Goal: Feedback & Contribution: Contribute content

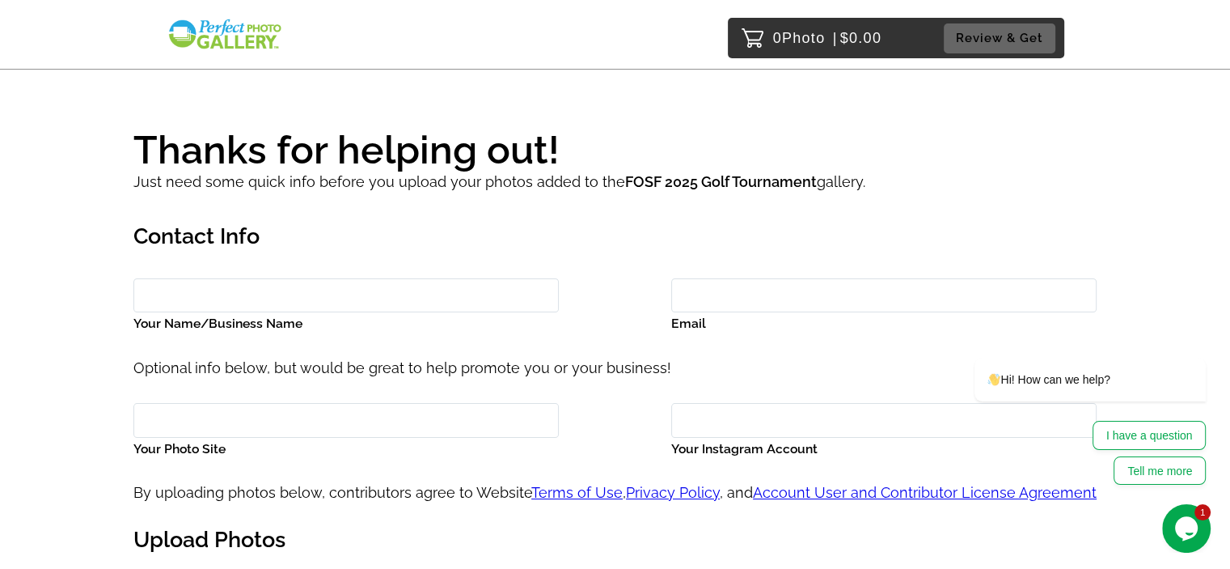
click at [240, 26] on img at bounding box center [225, 34] width 116 height 33
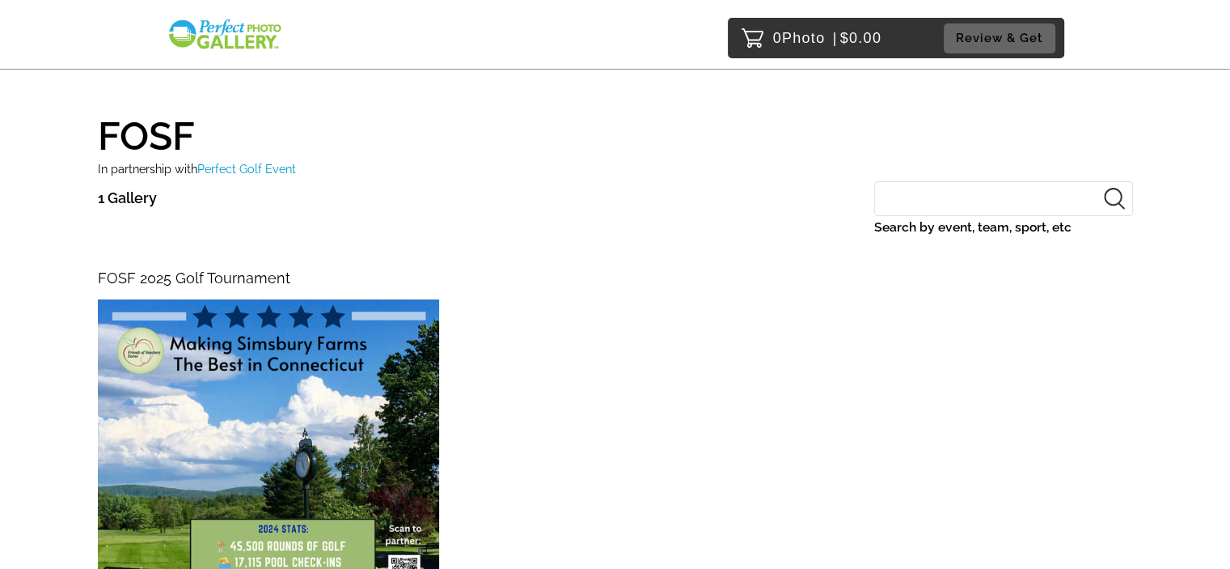
click at [180, 277] on span "FOSF 2025 Golf Tournament" at bounding box center [194, 277] width 193 height 17
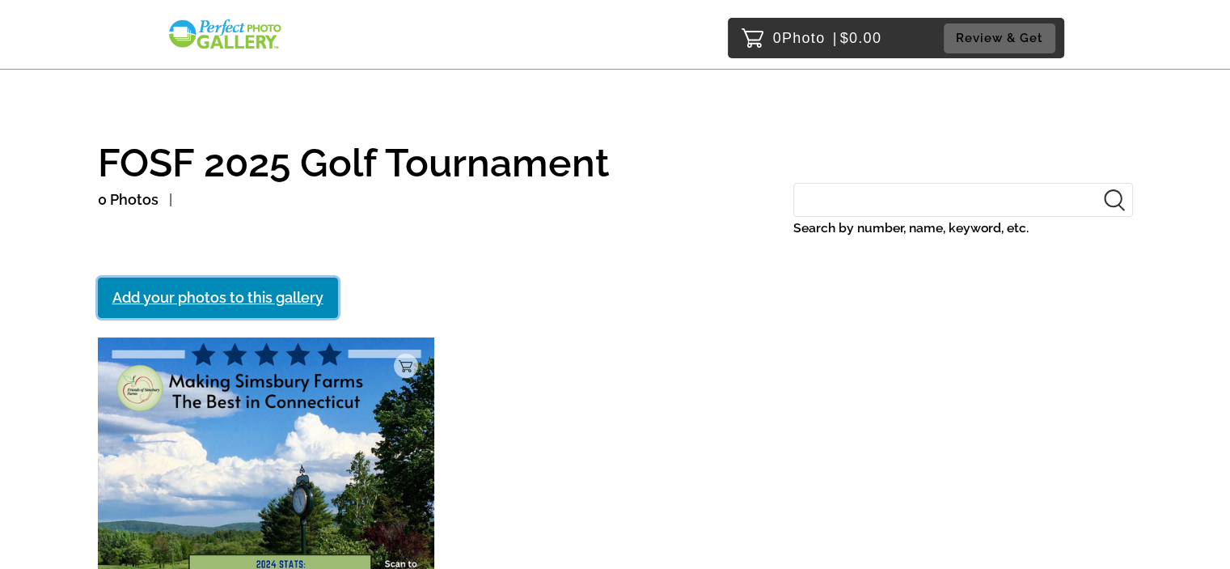
click at [228, 295] on link "Add your photos to this gallery" at bounding box center [218, 297] width 240 height 40
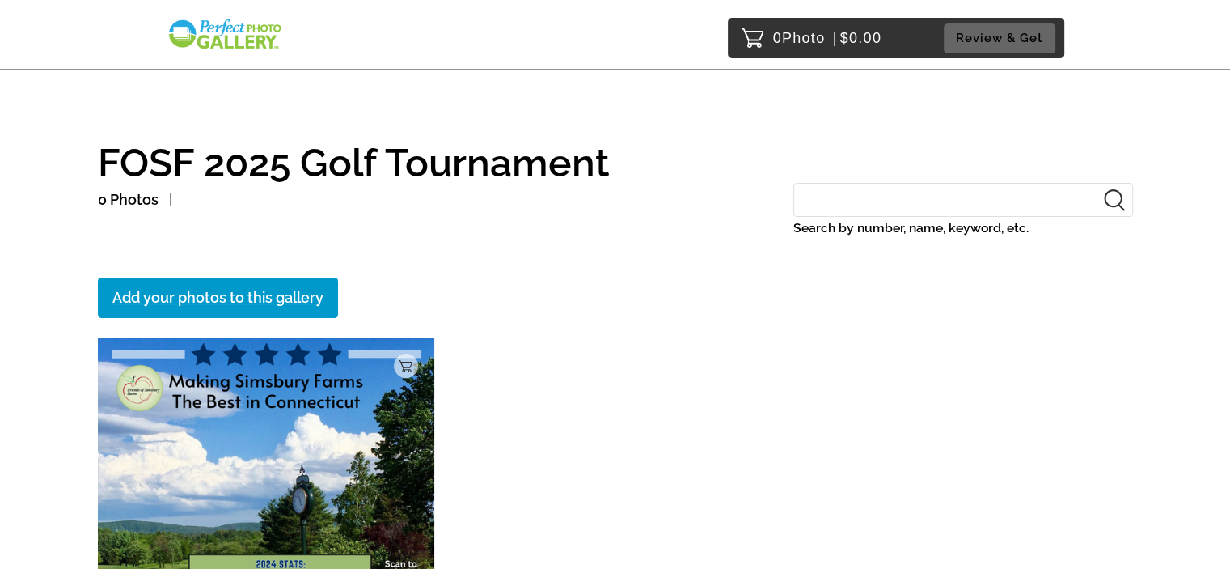
click at [231, 30] on img at bounding box center [225, 34] width 116 height 33
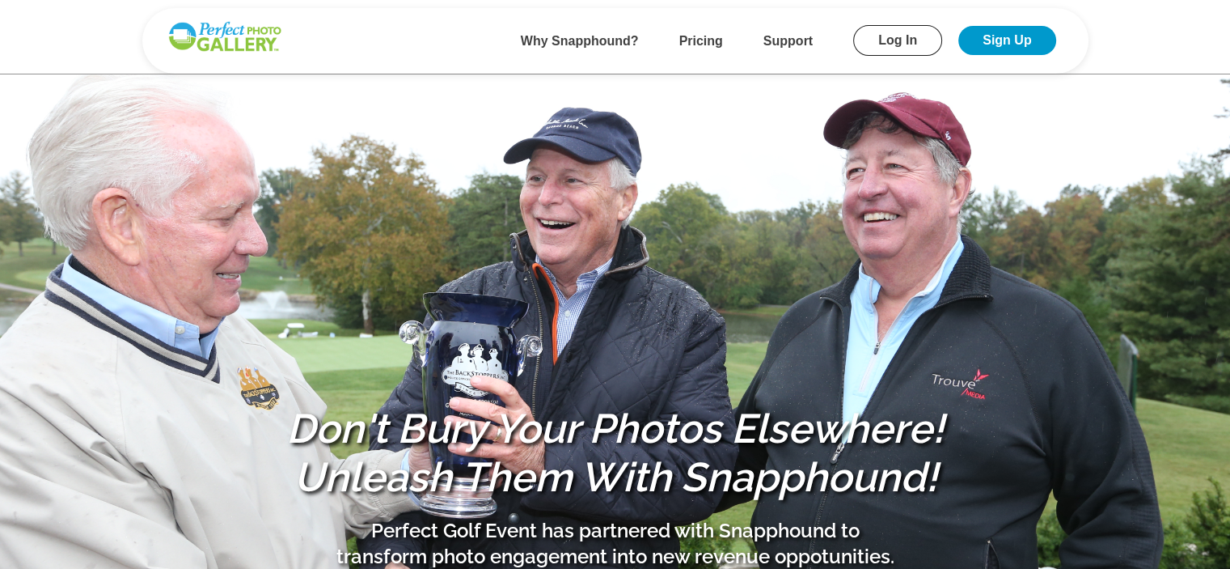
click at [908, 41] on link "Log In" at bounding box center [897, 40] width 89 height 31
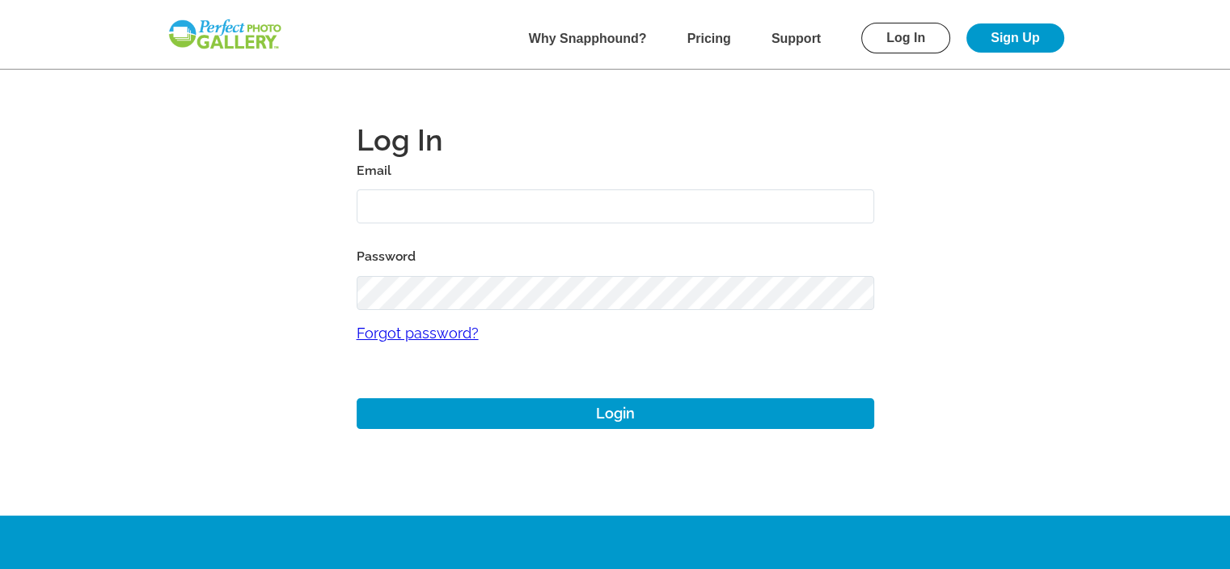
type input "KellyK@friendsofsimsburyfarms.com"
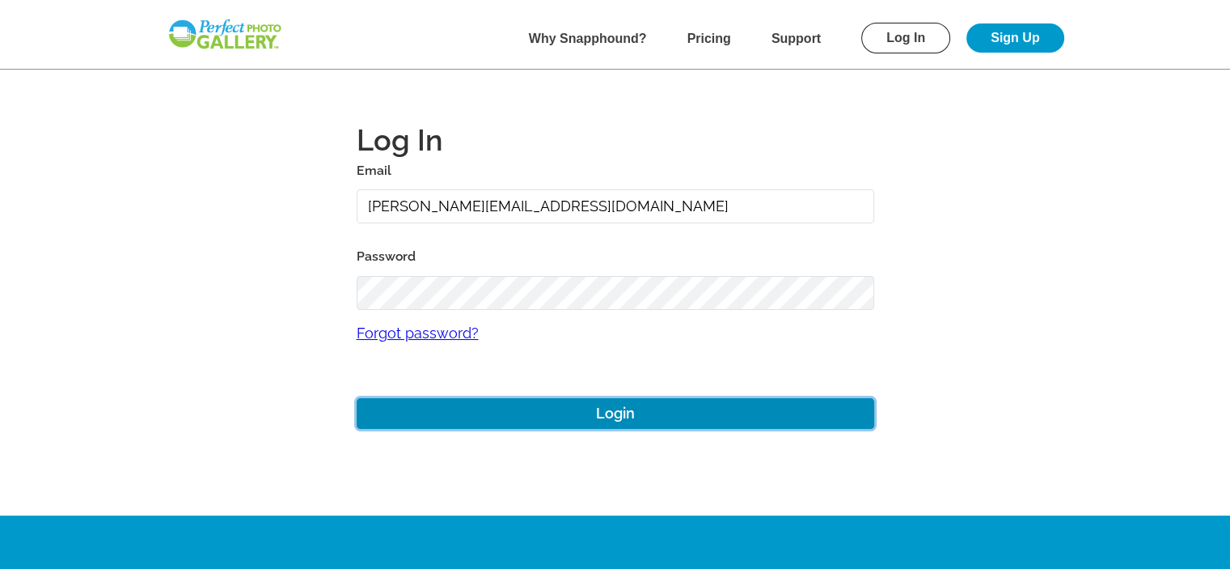
click at [617, 414] on button "Login" at bounding box center [616, 414] width 518 height 32
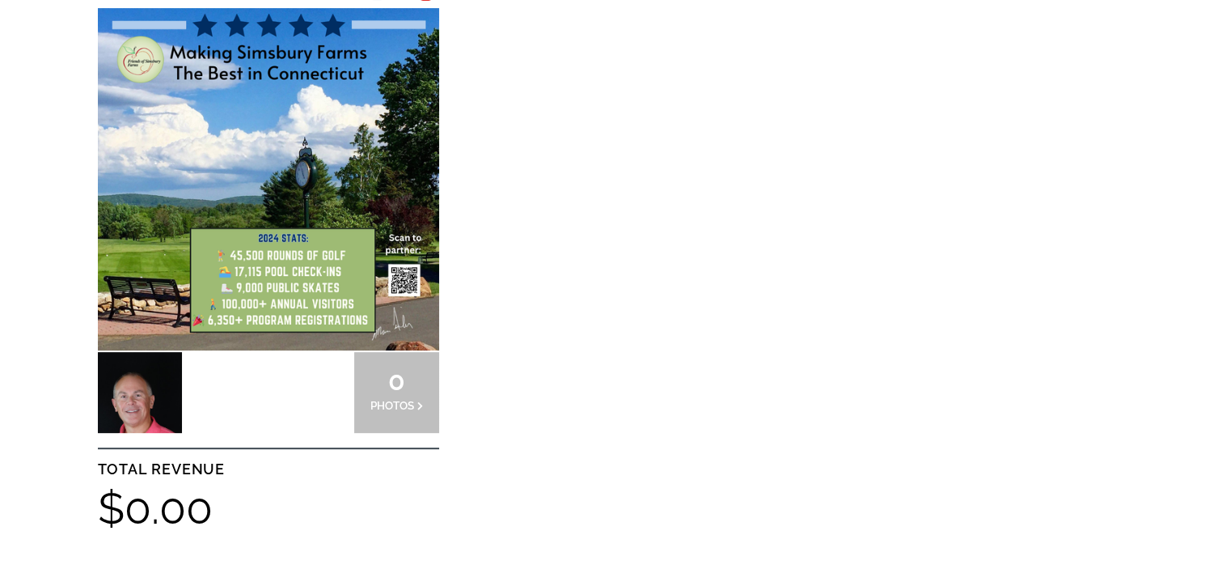
scroll to position [566, 0]
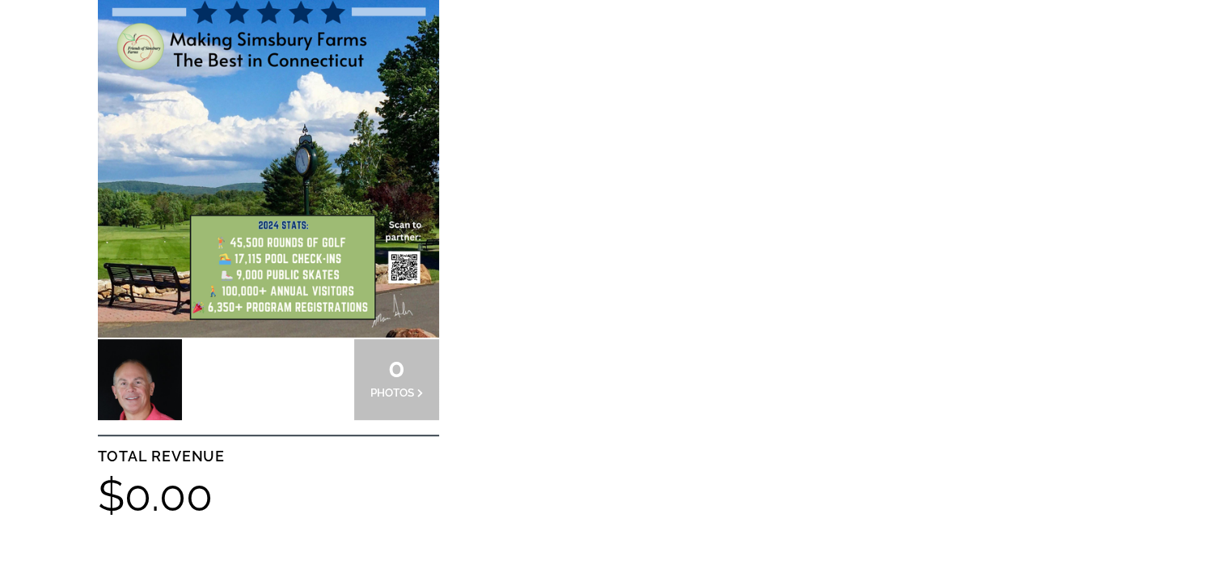
click at [146, 381] on div at bounding box center [140, 379] width 85 height 81
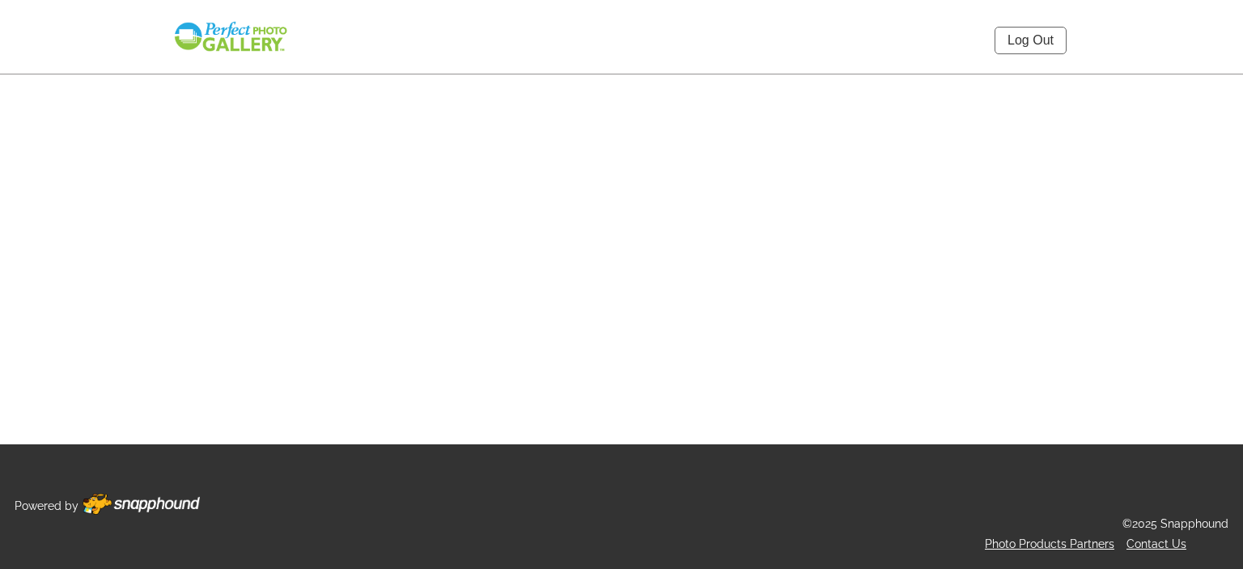
select select "onlyShowInGallery"
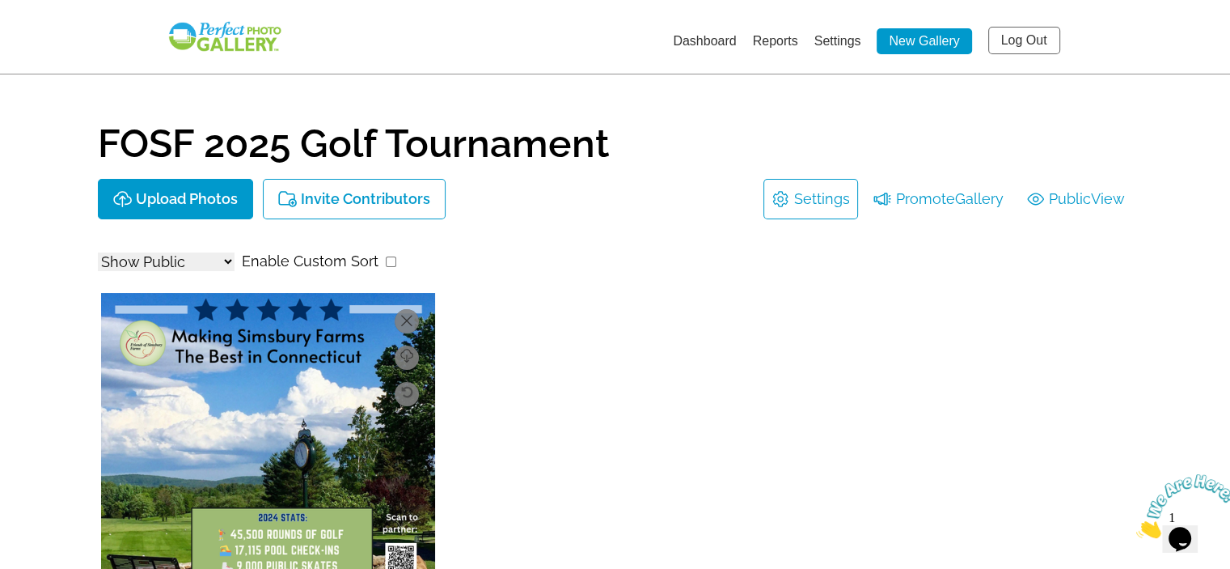
click at [799, 193] on link "Settings" at bounding box center [822, 199] width 56 height 26
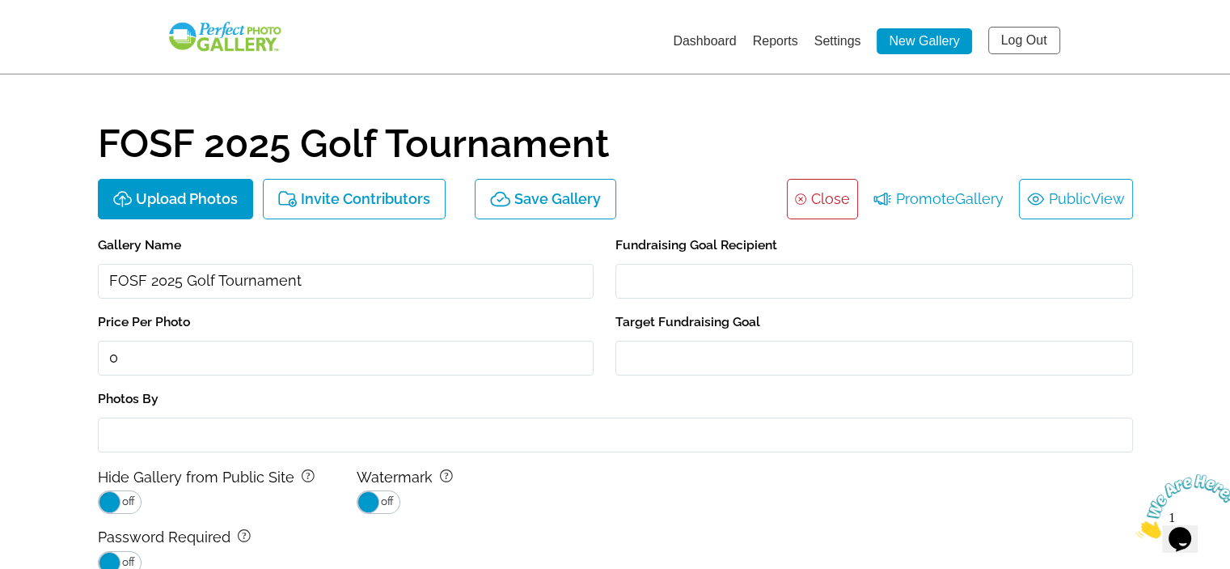
click at [1091, 195] on span "View" at bounding box center [1108, 199] width 34 height 26
click at [838, 40] on link "Settings" at bounding box center [838, 41] width 47 height 14
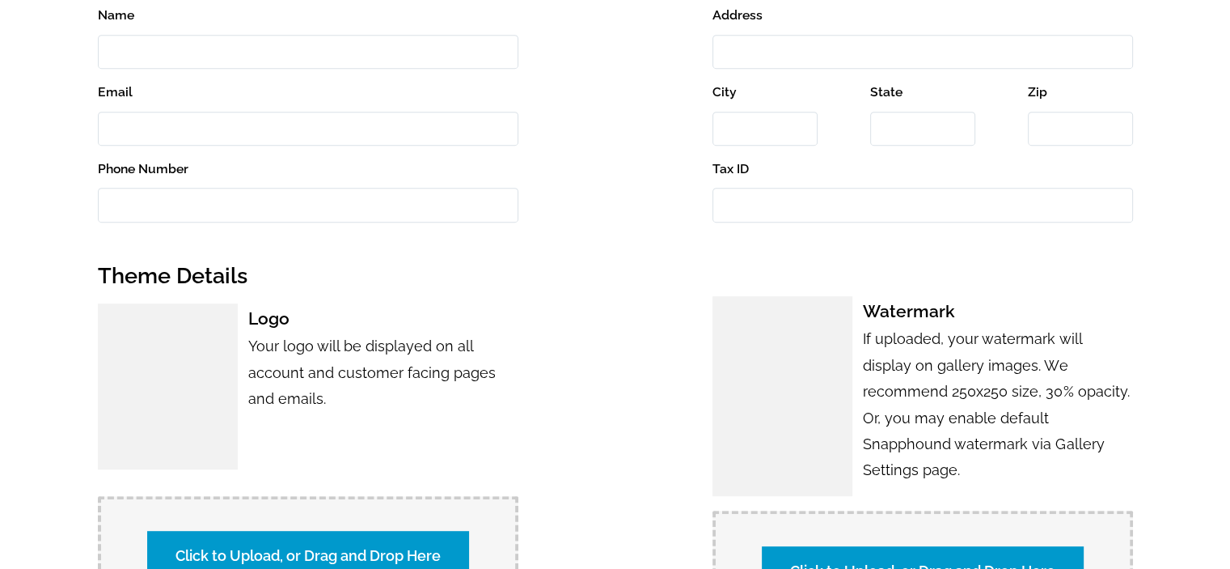
scroll to position [818, 0]
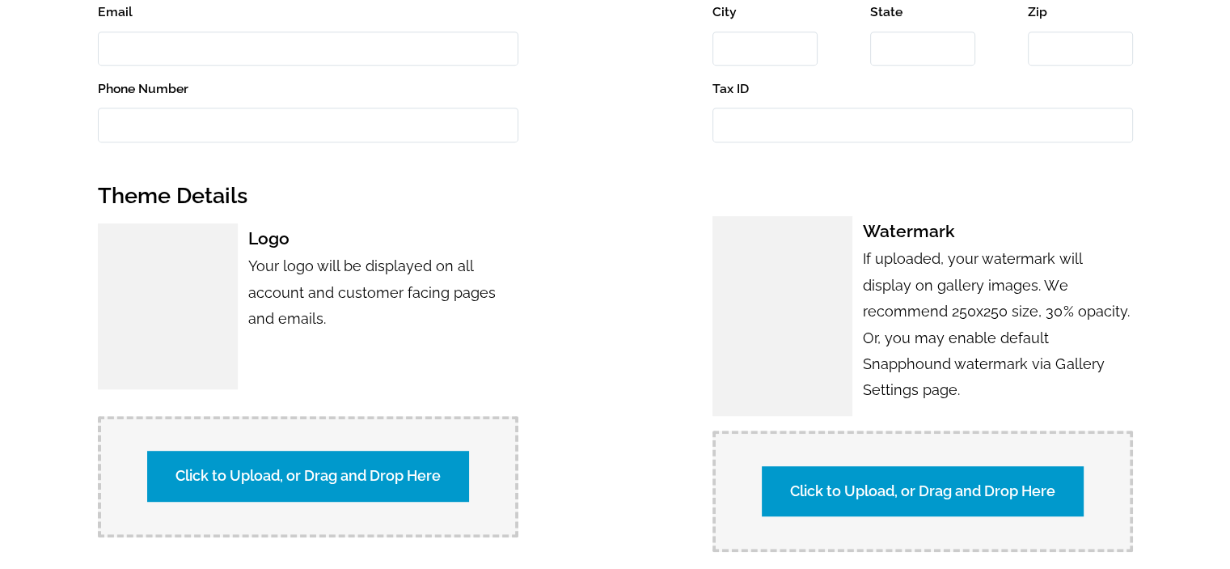
click at [339, 461] on label "Click to Upload, or Drag and Drop Here" at bounding box center [308, 476] width 322 height 50
click at [441, 463] on input "Click to Upload, or Drag and Drop Here" at bounding box center [592, 474] width 303 height 22
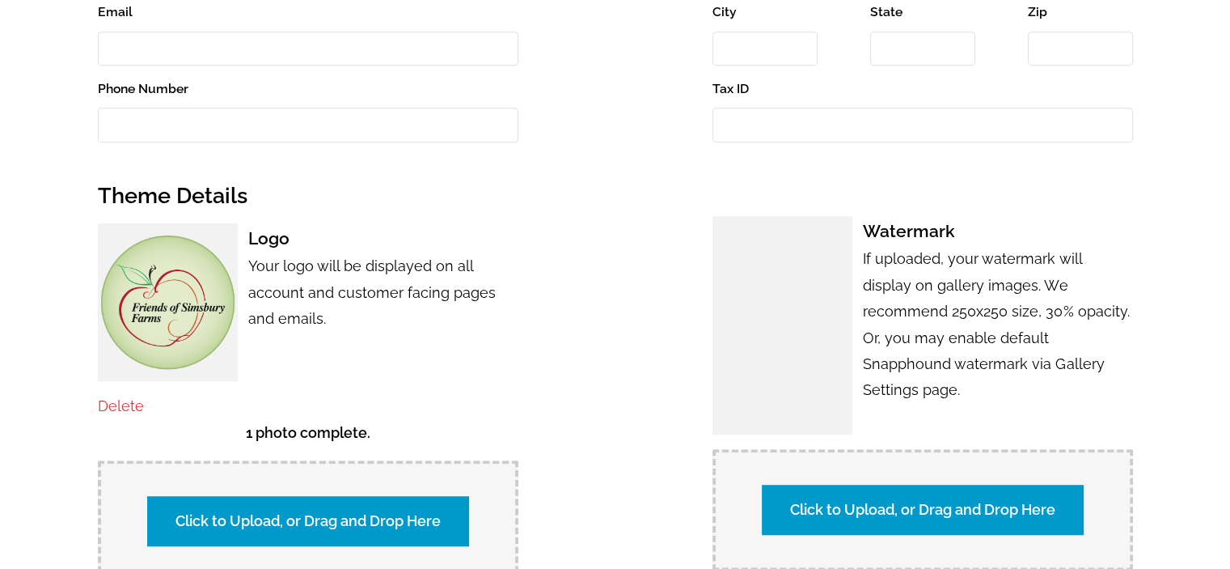
click at [316, 514] on label "Click to Upload, or Drag and Drop Here" at bounding box center [308, 521] width 322 height 50
click at [441, 514] on input "Click to Upload, or Drag and Drop Here" at bounding box center [592, 519] width 303 height 22
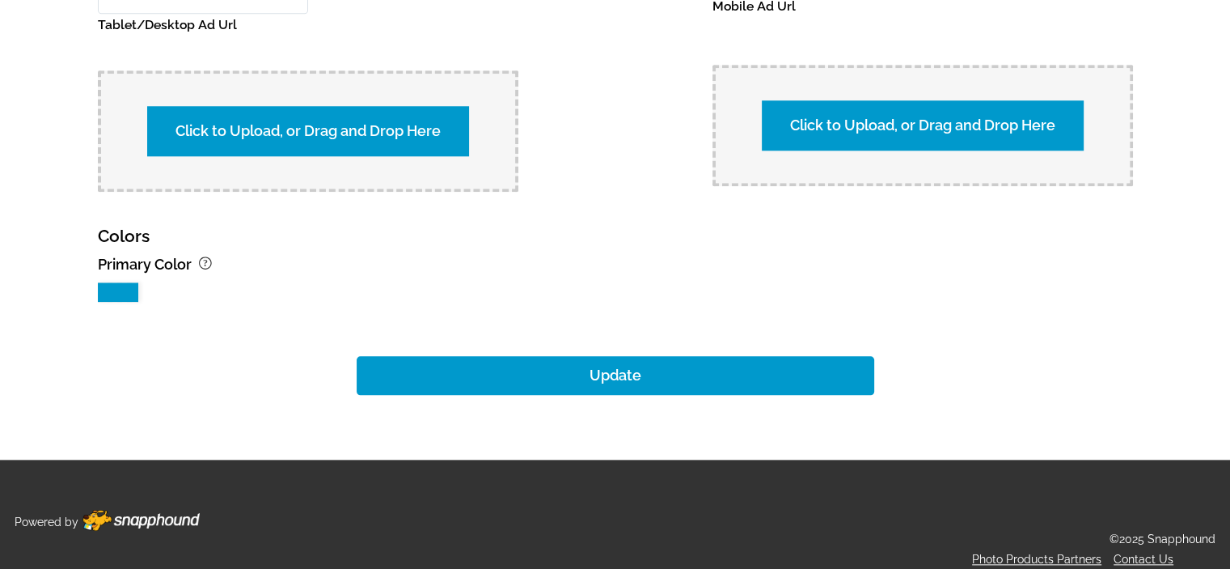
scroll to position [1654, 0]
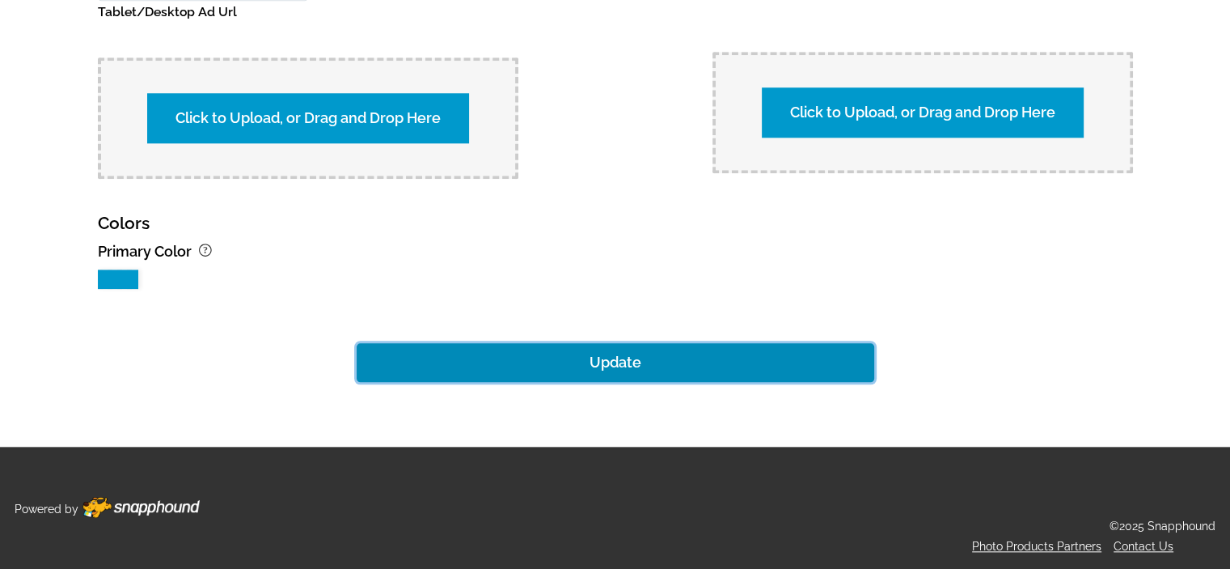
click at [612, 359] on button "Update" at bounding box center [616, 362] width 518 height 39
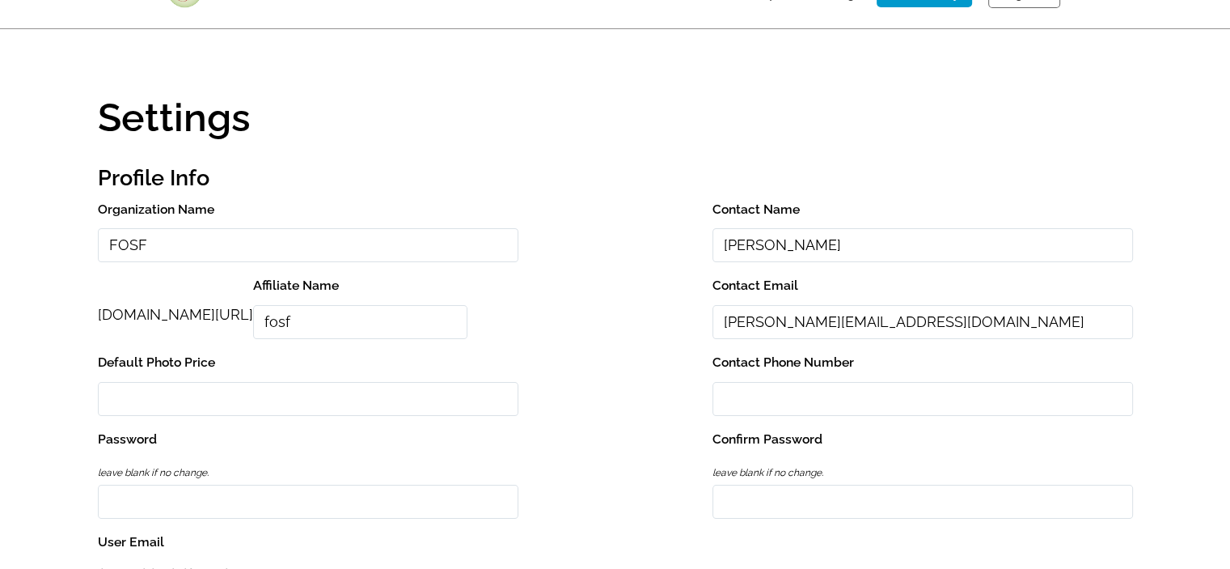
scroll to position [0, 0]
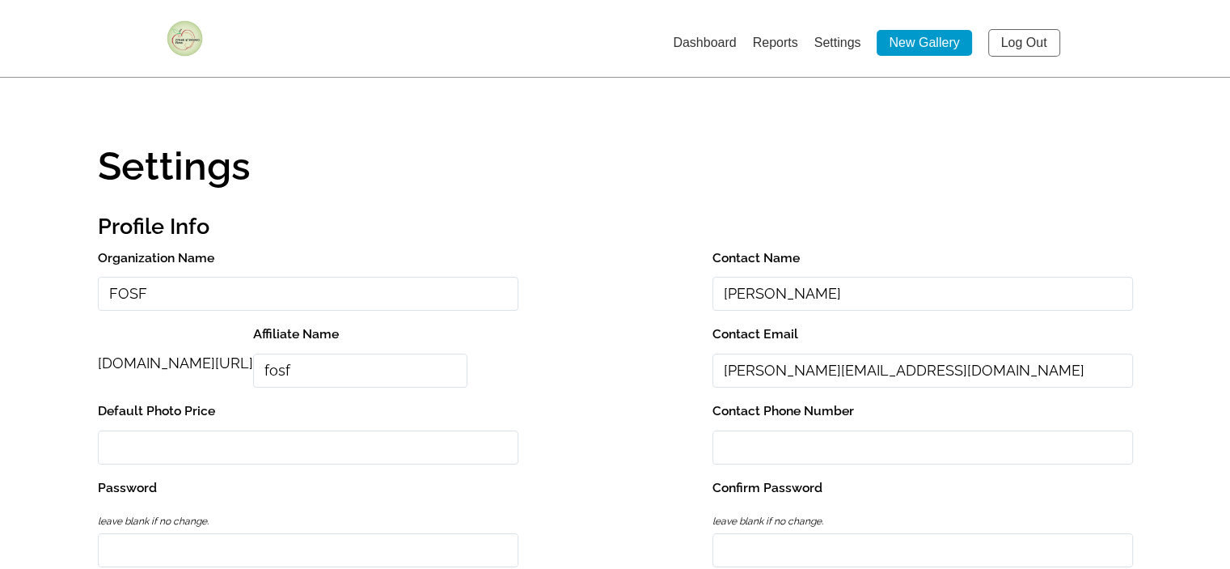
click at [706, 38] on link "Dashboard" at bounding box center [704, 43] width 63 height 14
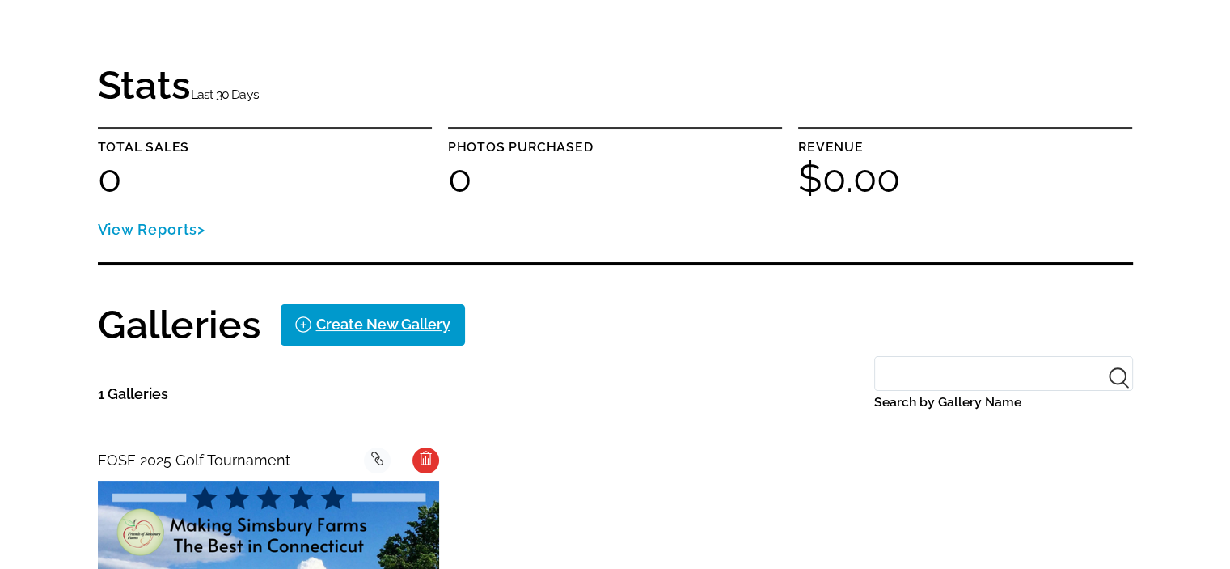
scroll to position [162, 0]
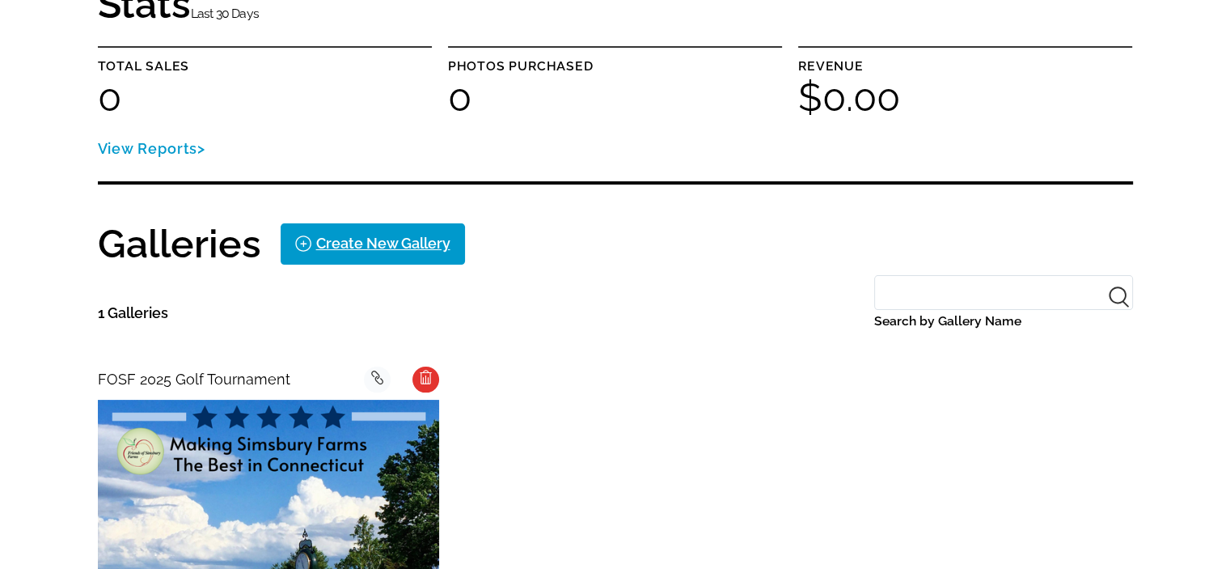
click at [377, 376] on icon at bounding box center [379, 380] width 8 height 8
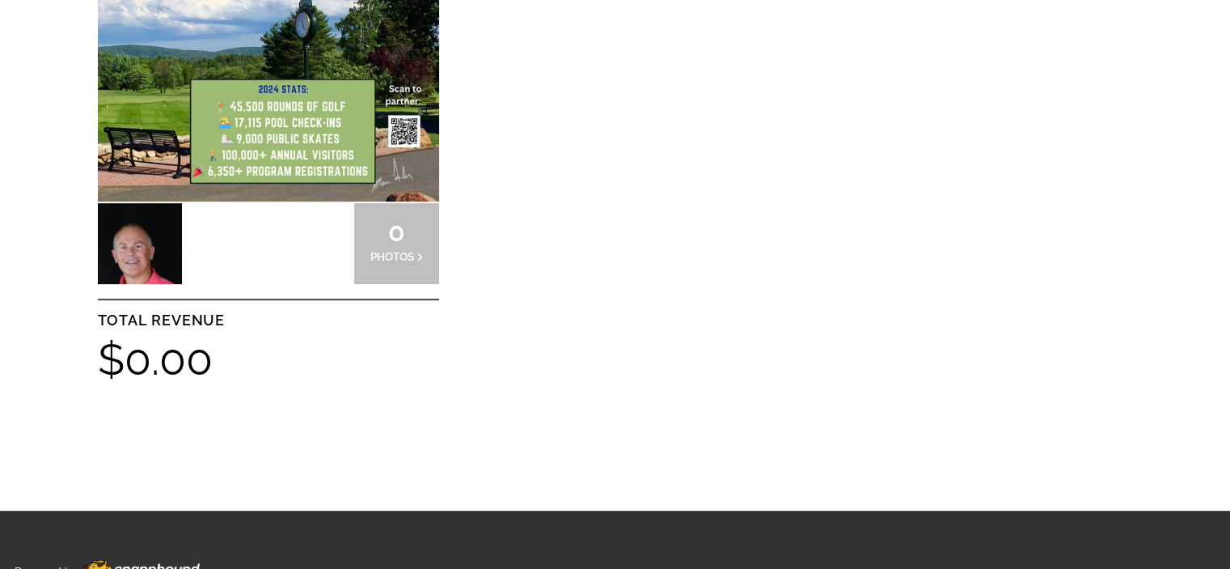
scroll to position [728, 0]
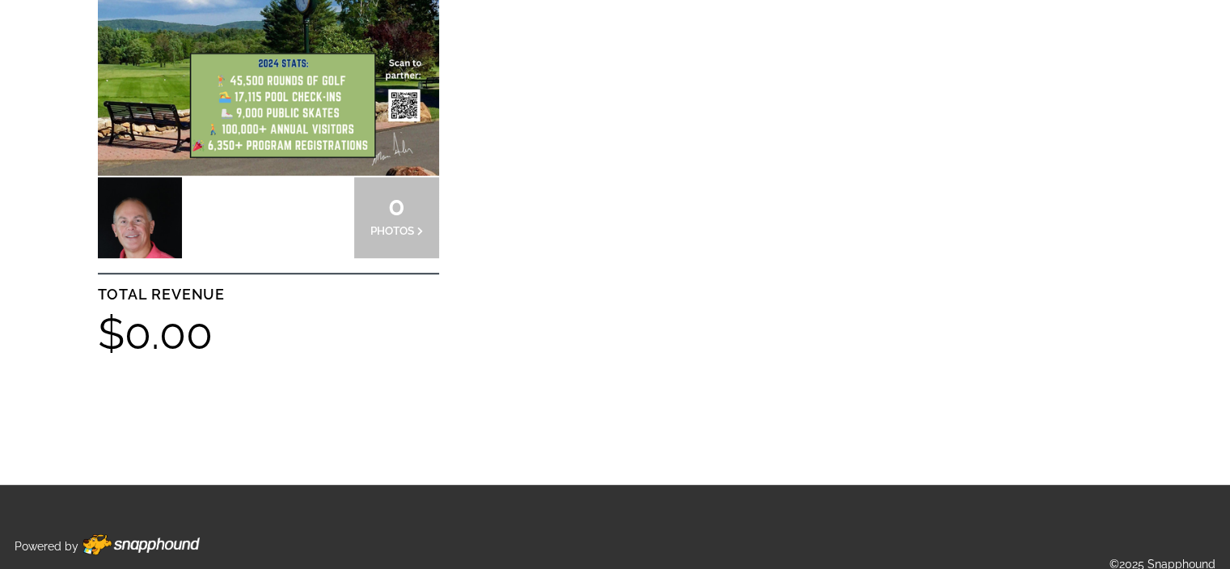
click at [375, 97] on img at bounding box center [268, 3] width 341 height 341
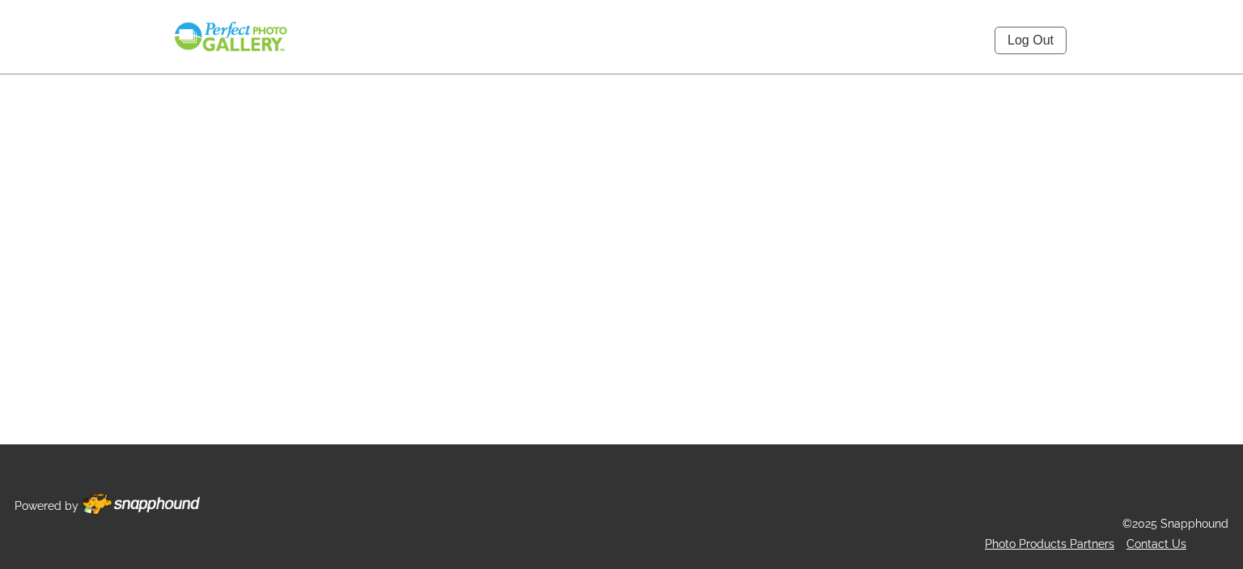
select select "onlyShowInGallery"
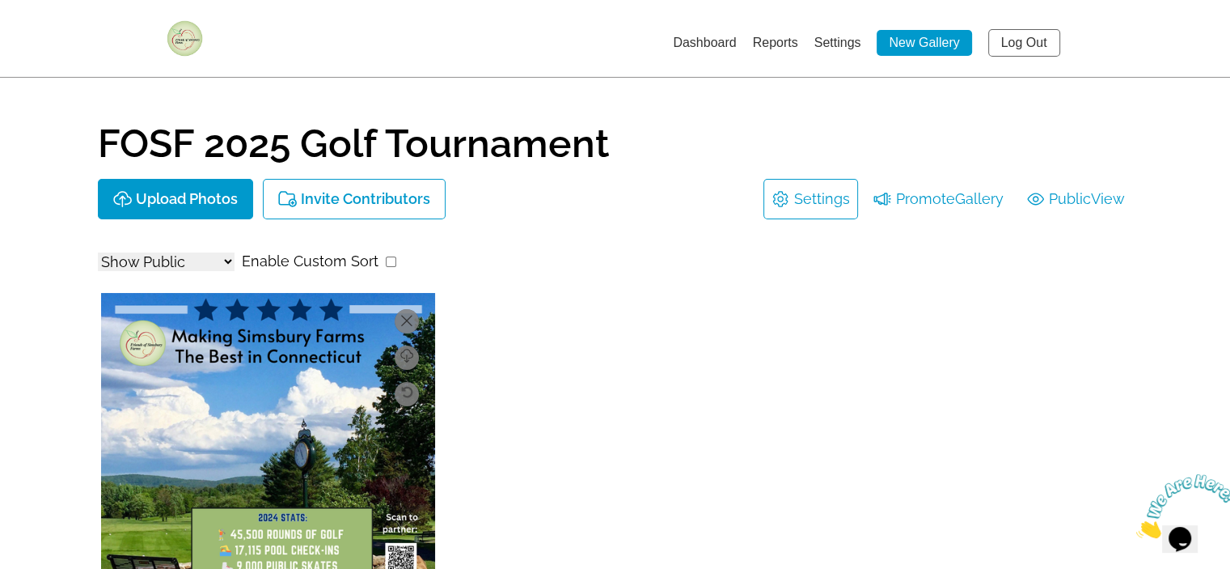
click at [783, 40] on link "Reports" at bounding box center [775, 43] width 45 height 14
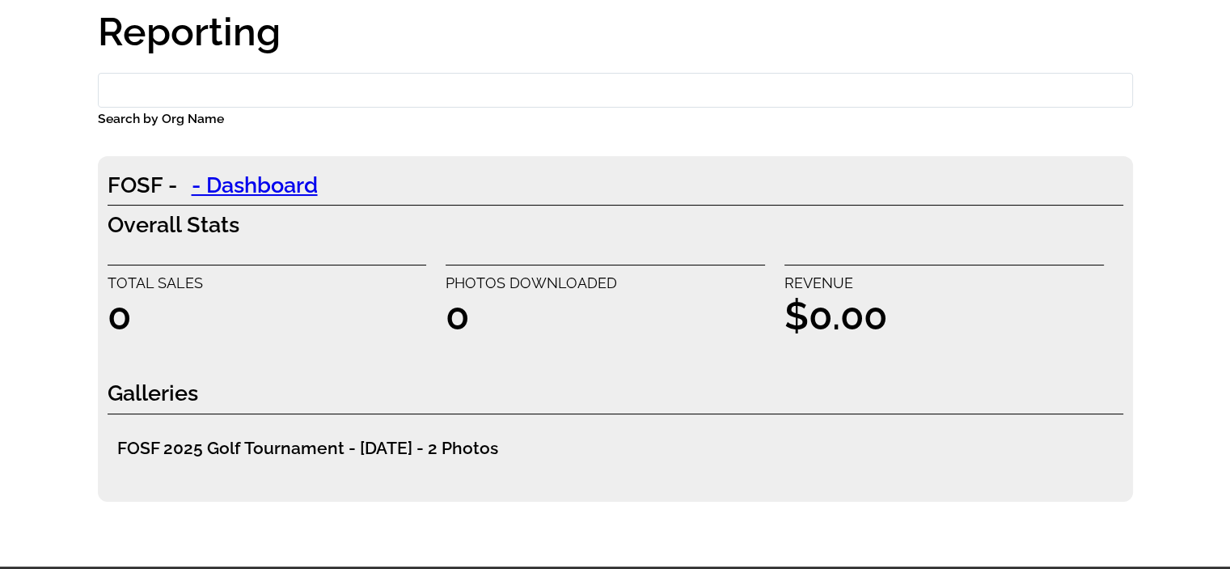
scroll to position [240, 0]
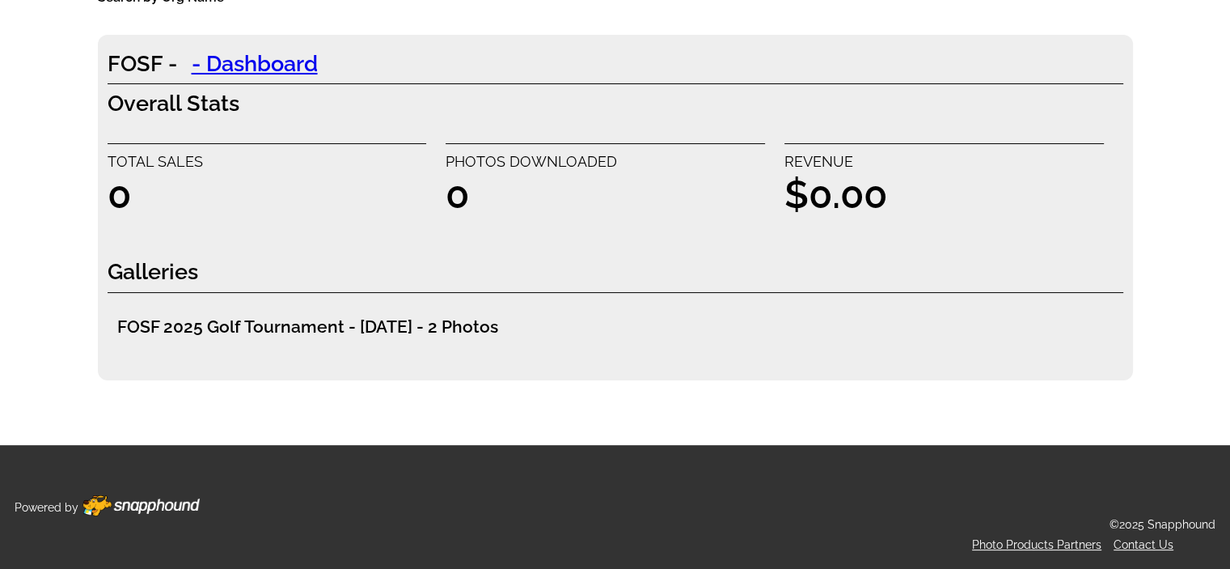
click at [135, 499] on img at bounding box center [141, 505] width 117 height 21
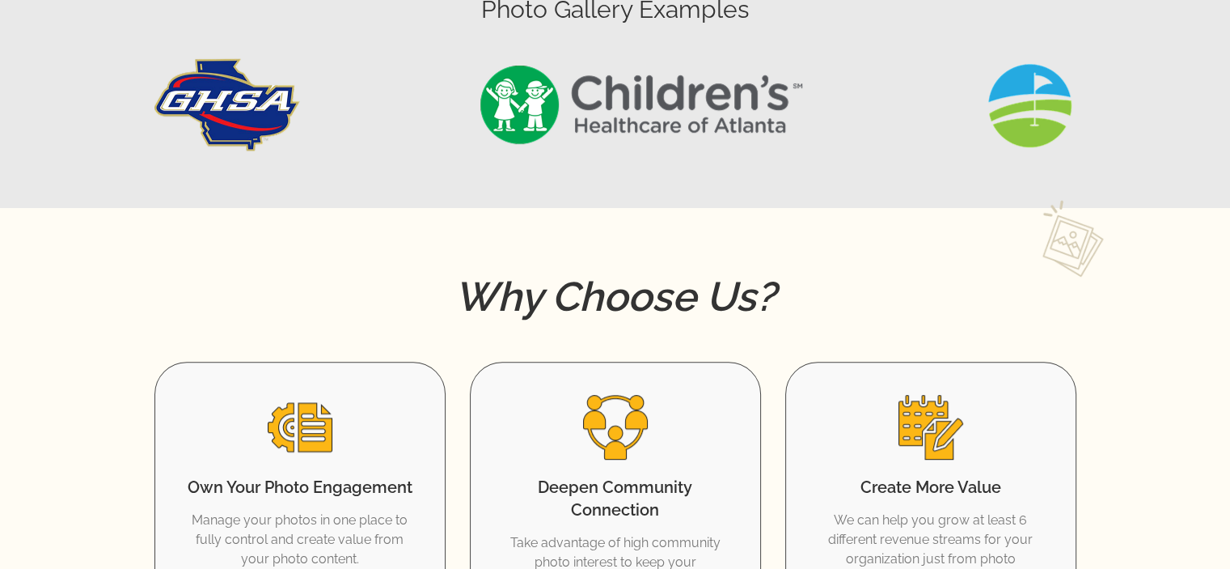
scroll to position [809, 0]
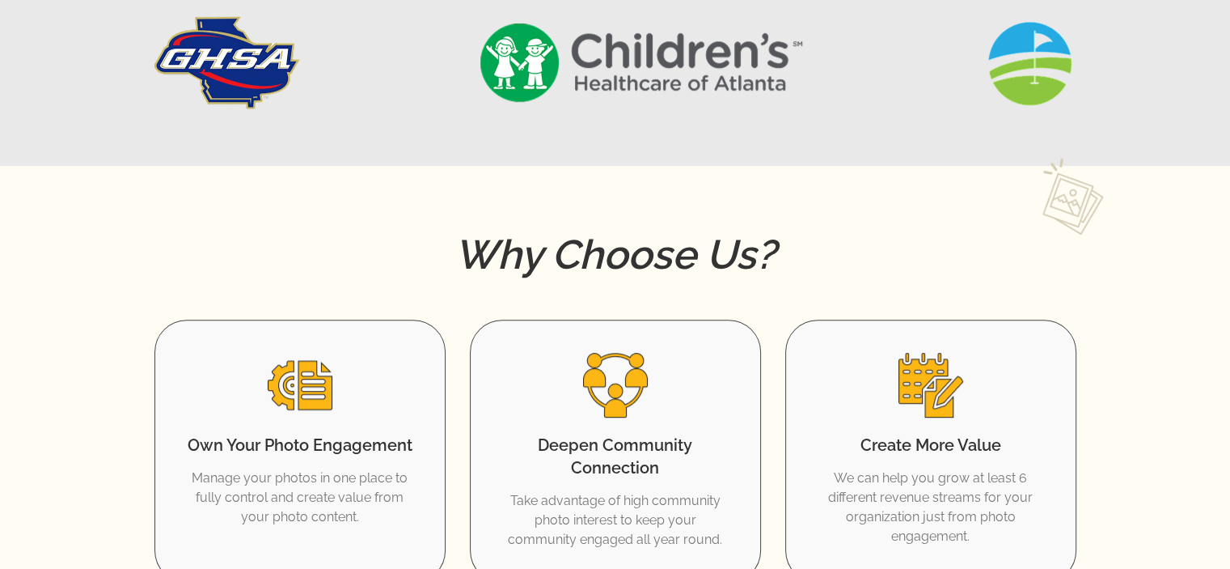
click at [230, 55] on img at bounding box center [228, 62] width 146 height 93
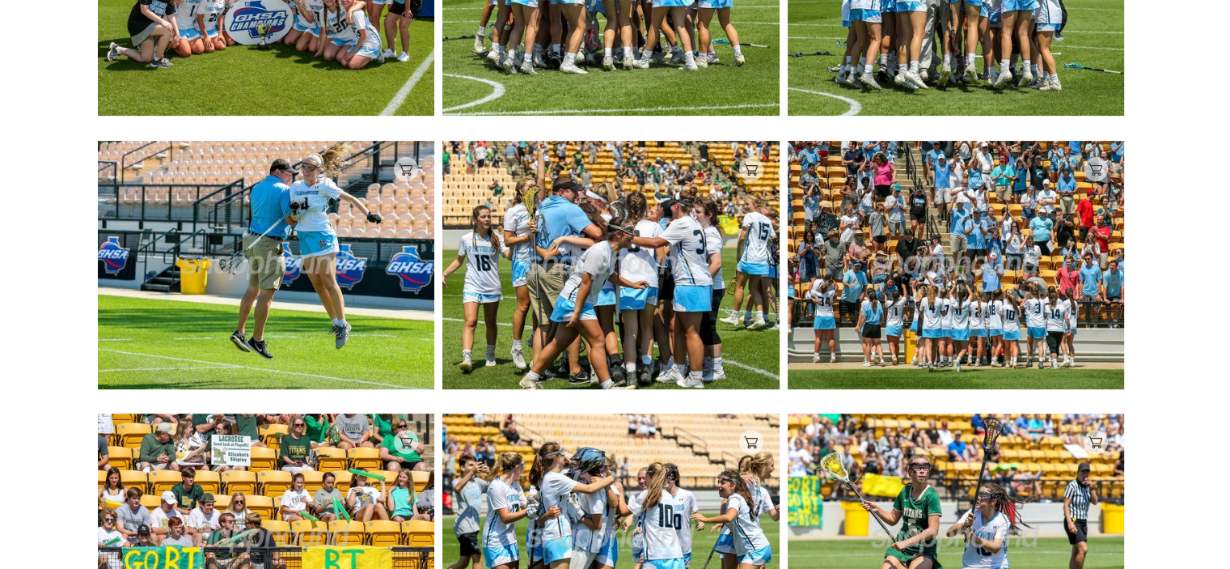
scroll to position [100, 0]
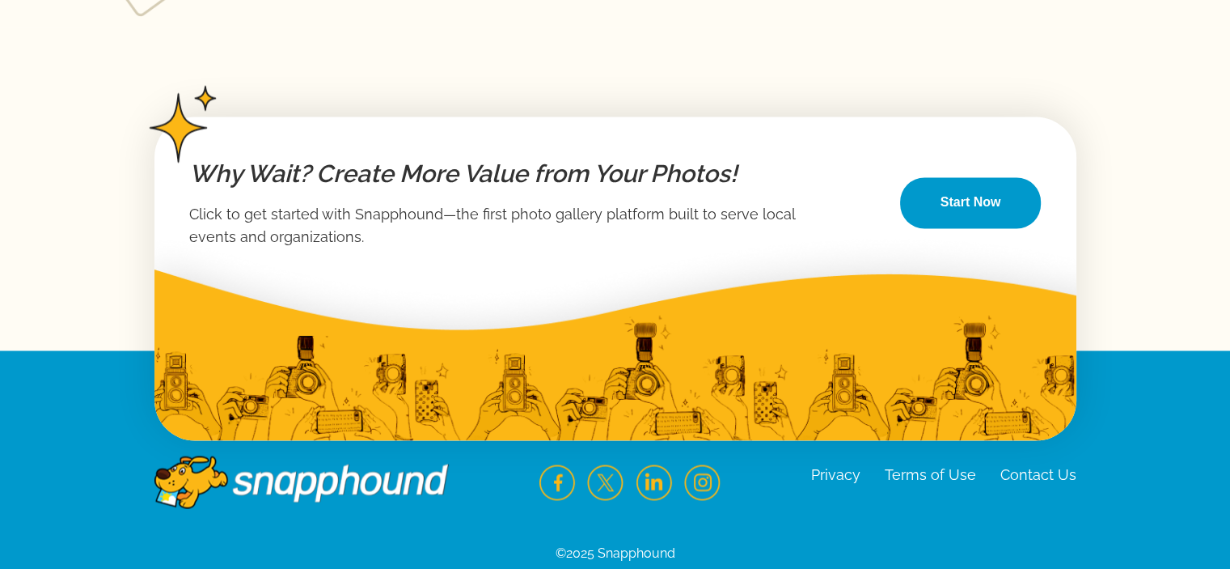
scroll to position [2785, 0]
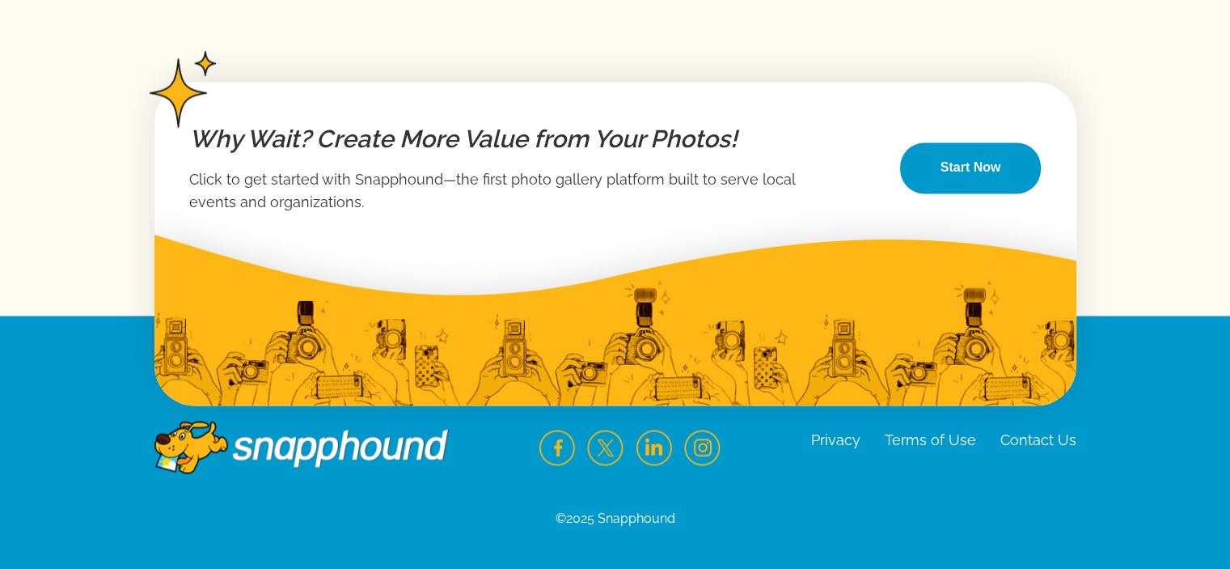
click at [1026, 433] on link "Contact Us" at bounding box center [1039, 438] width 76 height 17
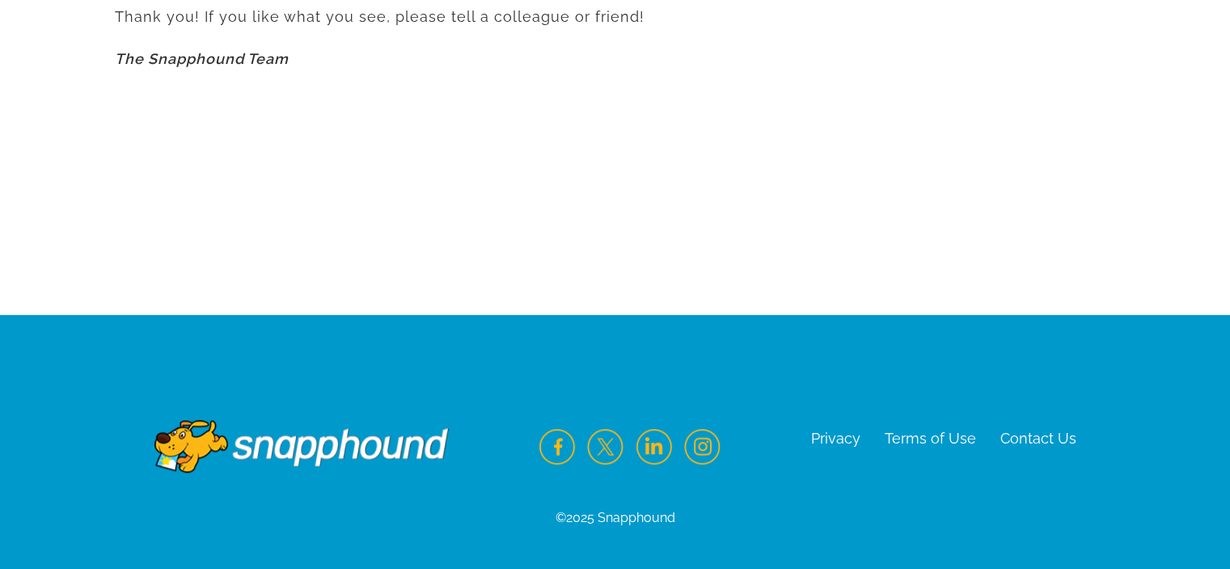
click at [1029, 438] on link "Contact Us" at bounding box center [1039, 438] width 76 height 17
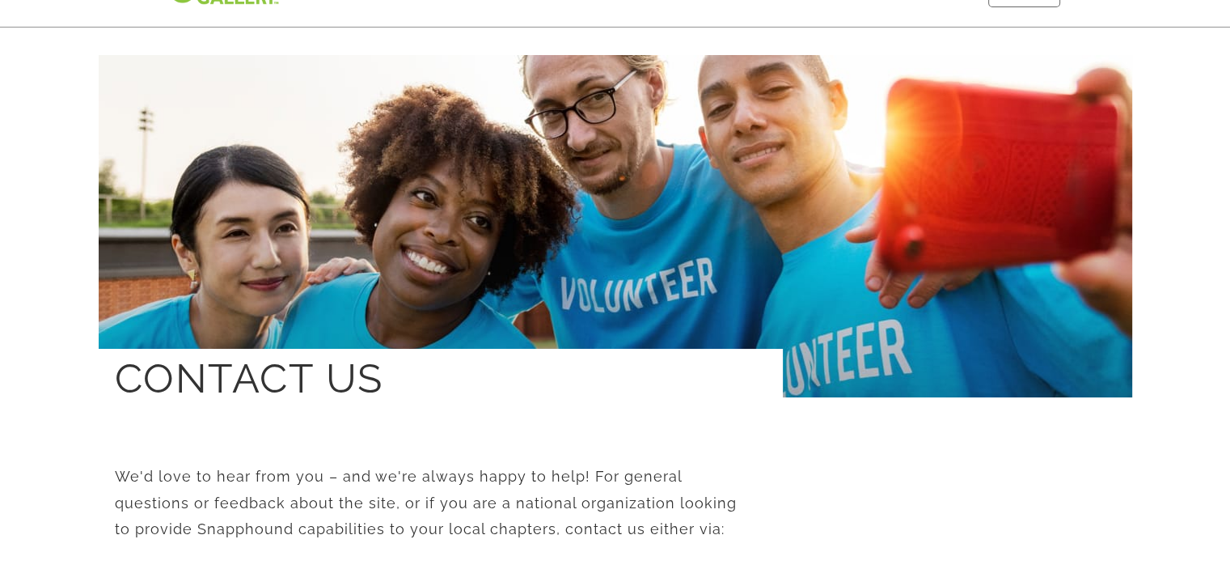
scroll to position [0, 0]
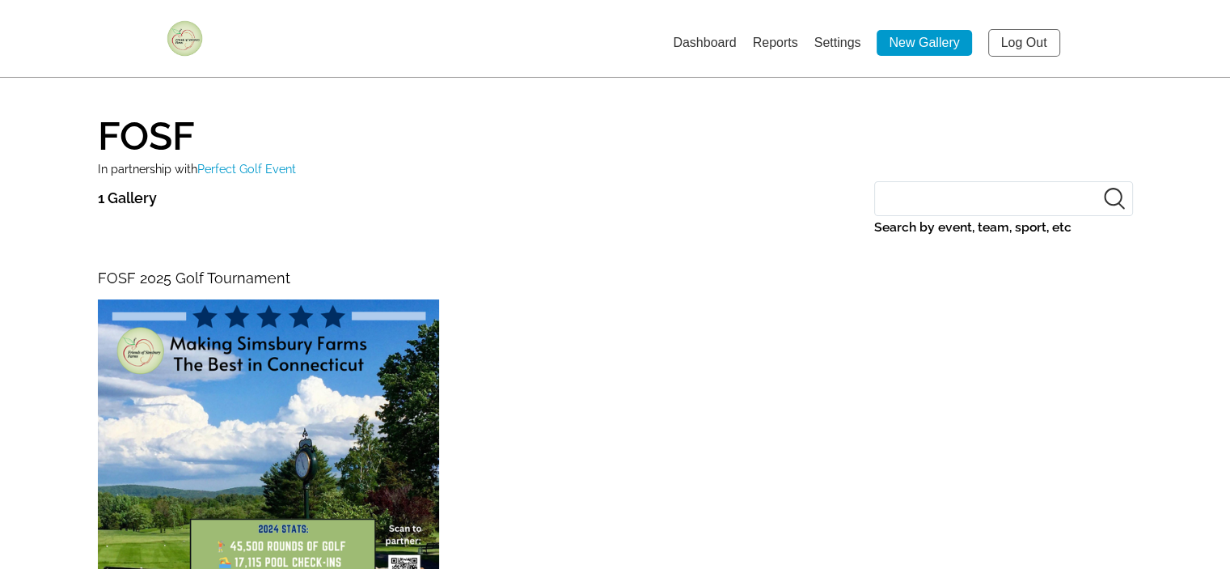
click at [832, 39] on link "Settings" at bounding box center [838, 43] width 47 height 14
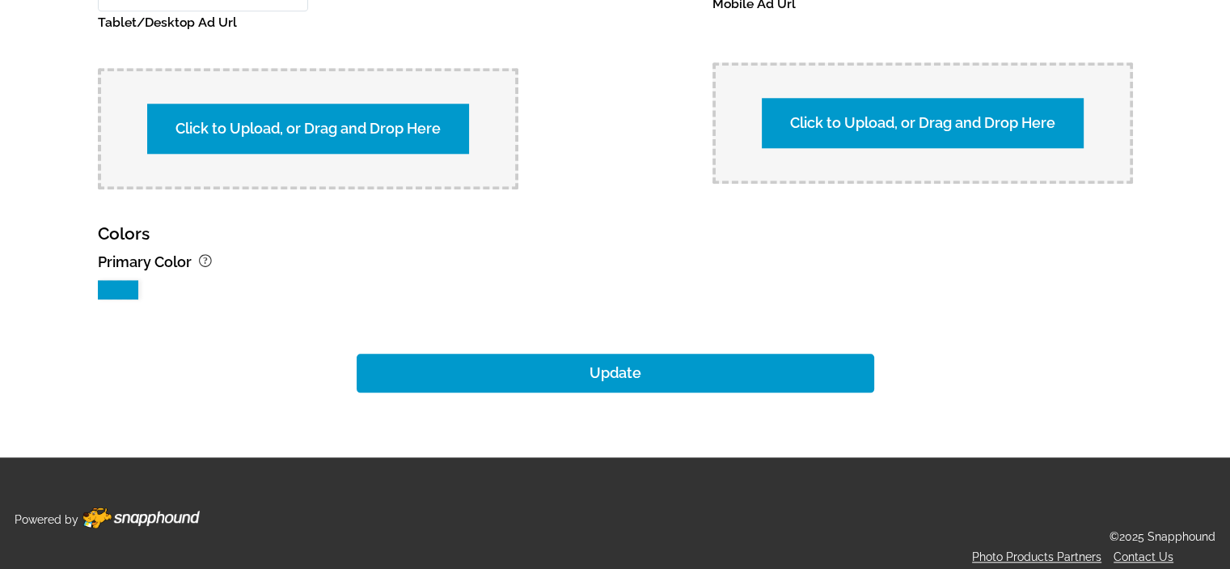
scroll to position [1654, 0]
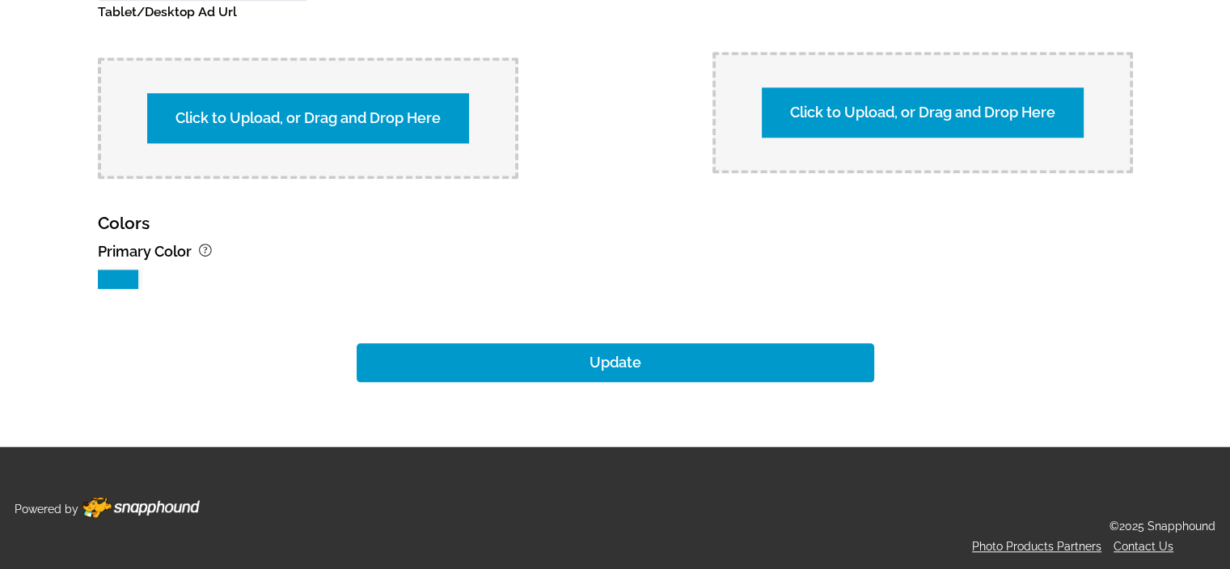
click at [1146, 543] on link "Contact Us" at bounding box center [1144, 546] width 60 height 13
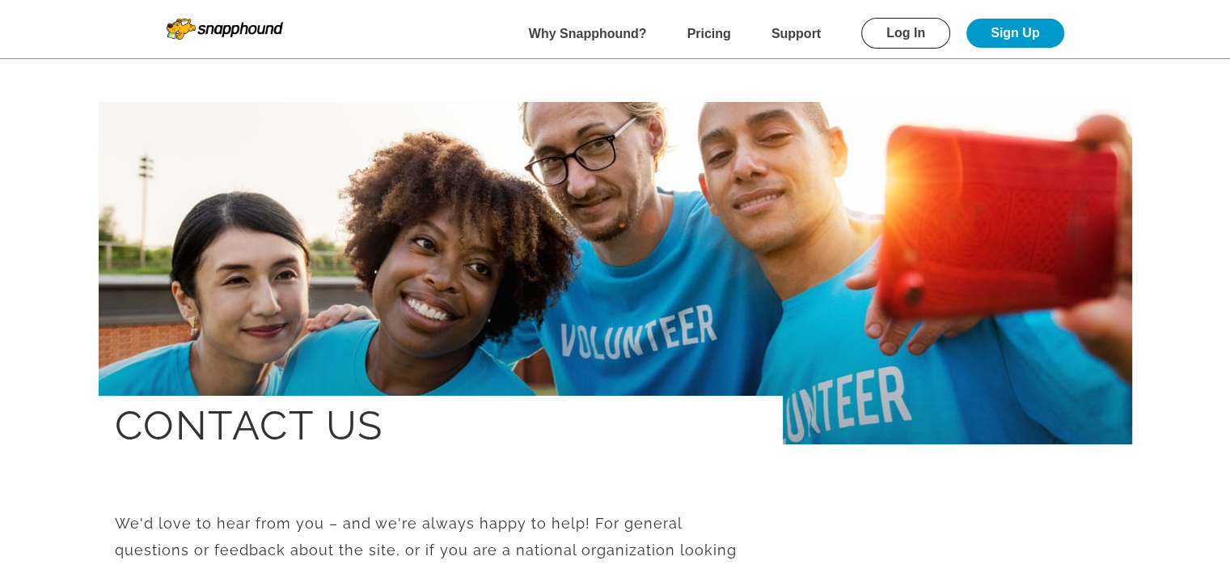
click at [798, 31] on b "Support" at bounding box center [796, 34] width 49 height 14
click at [796, 32] on b "Support" at bounding box center [796, 34] width 49 height 14
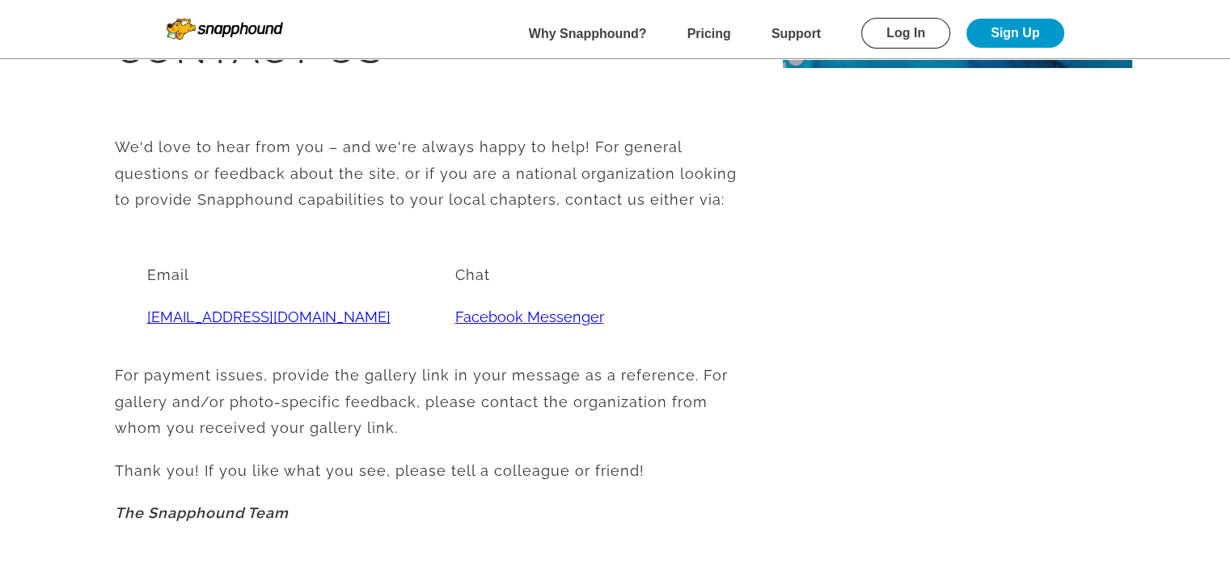
scroll to position [404, 0]
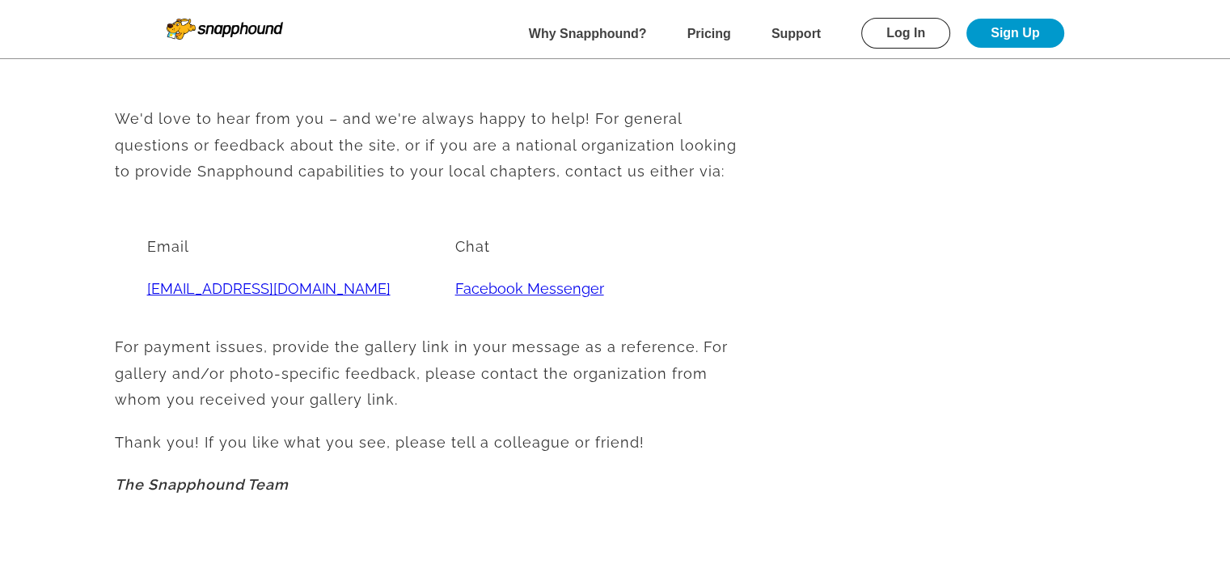
click at [214, 286] on link "[EMAIL_ADDRESS][DOMAIN_NAME]" at bounding box center [269, 288] width 244 height 17
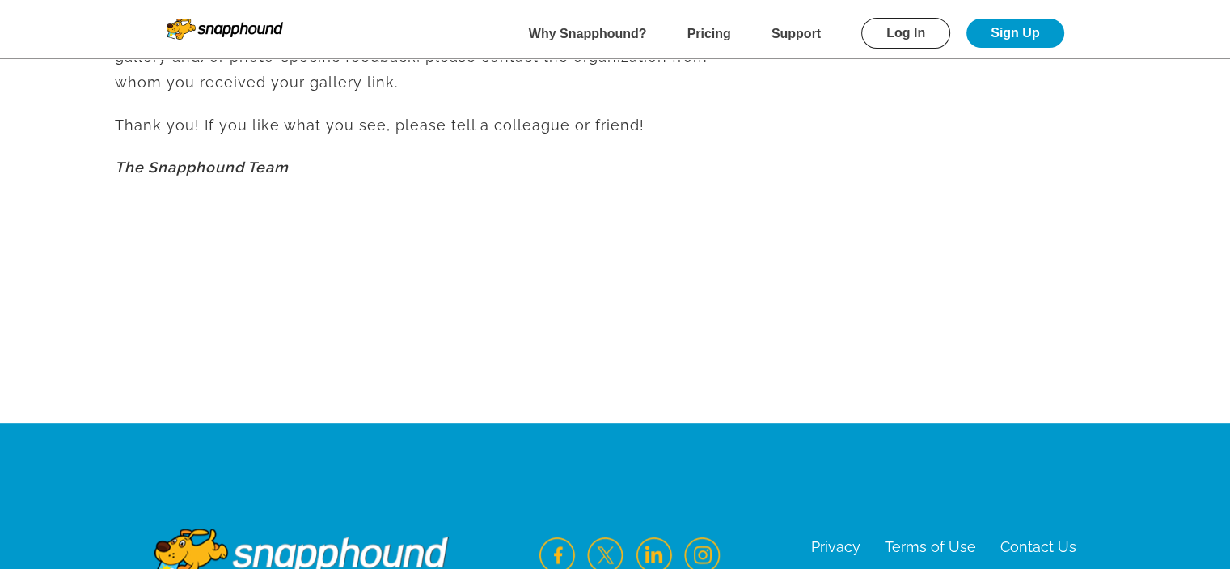
scroll to position [587, 0]
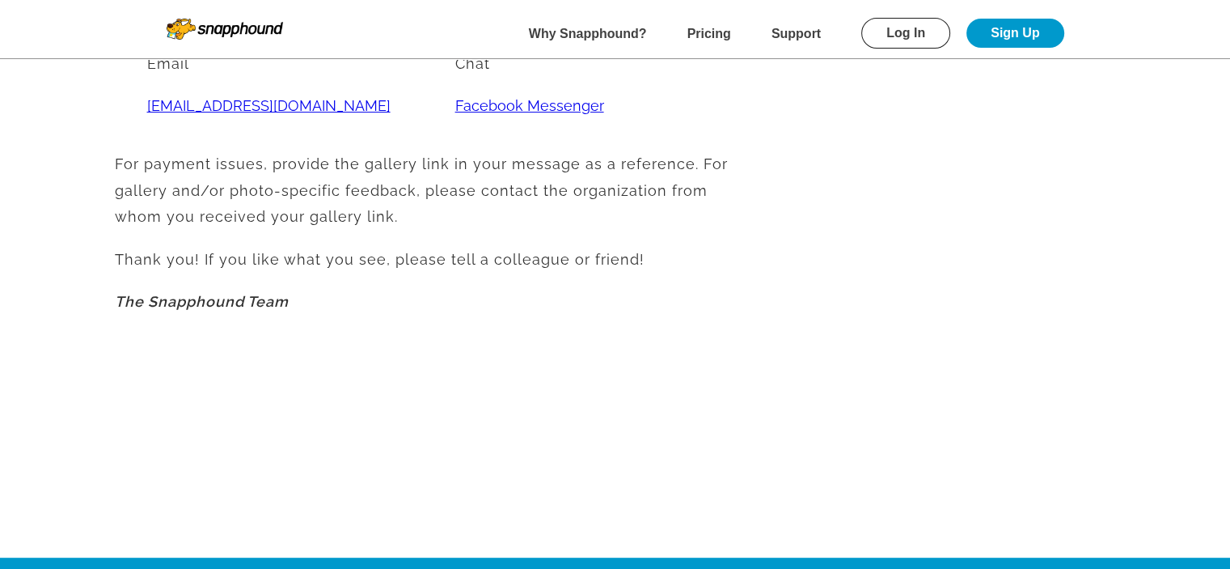
click at [785, 28] on b "Support" at bounding box center [796, 34] width 49 height 14
click at [786, 32] on b "Support" at bounding box center [796, 34] width 49 height 14
click at [620, 28] on b "Why Snapphound?" at bounding box center [588, 34] width 118 height 14
